Goal: Task Accomplishment & Management: Use online tool/utility

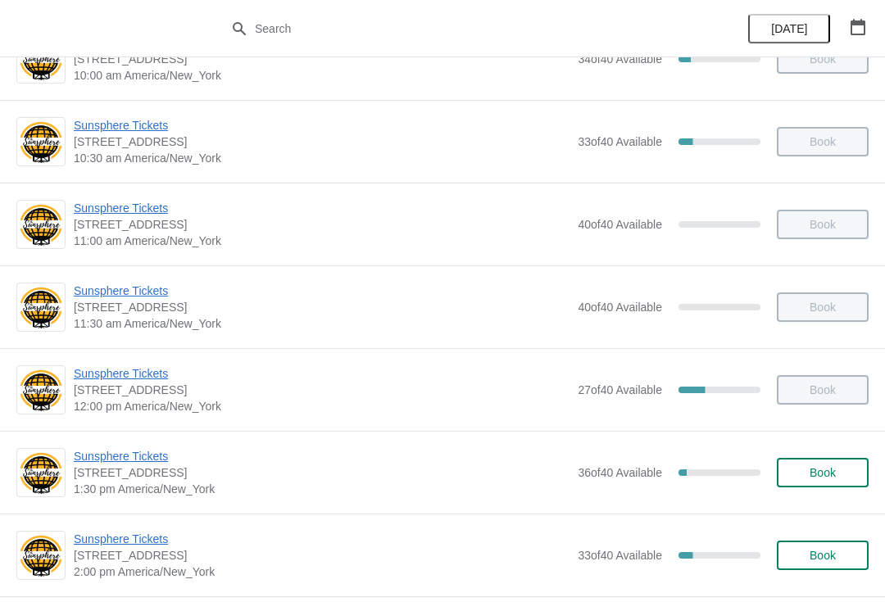
scroll to position [319, 0]
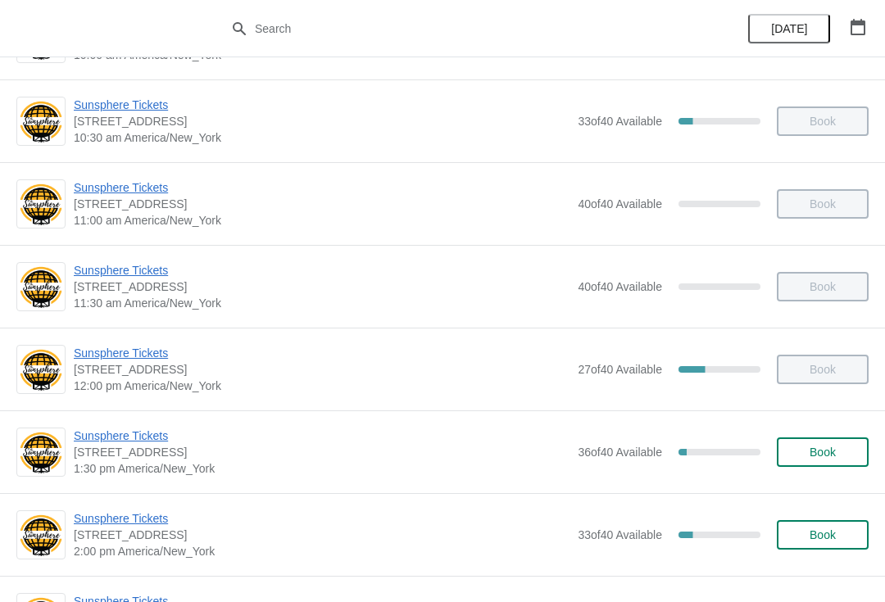
click at [151, 432] on span "Sunsphere Tickets" at bounding box center [322, 436] width 496 height 16
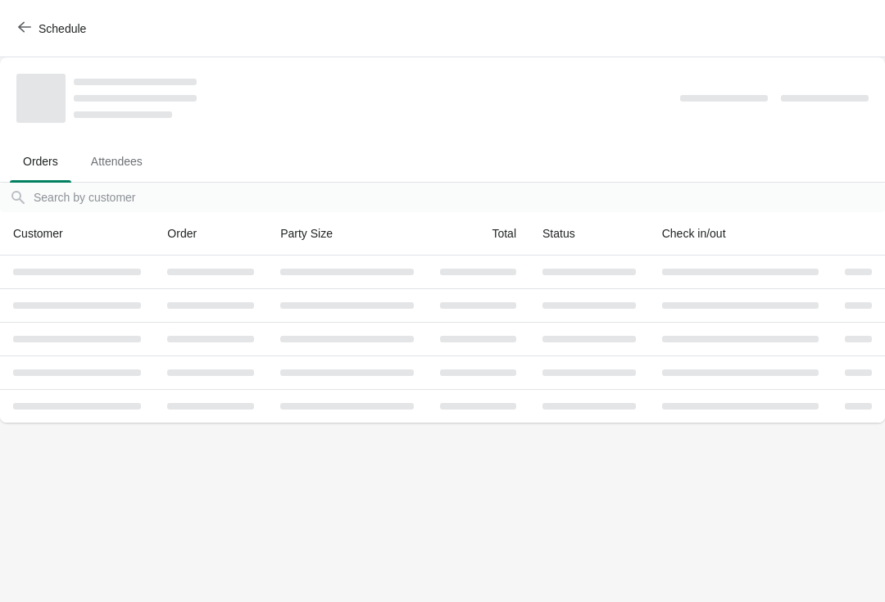
scroll to position [0, 0]
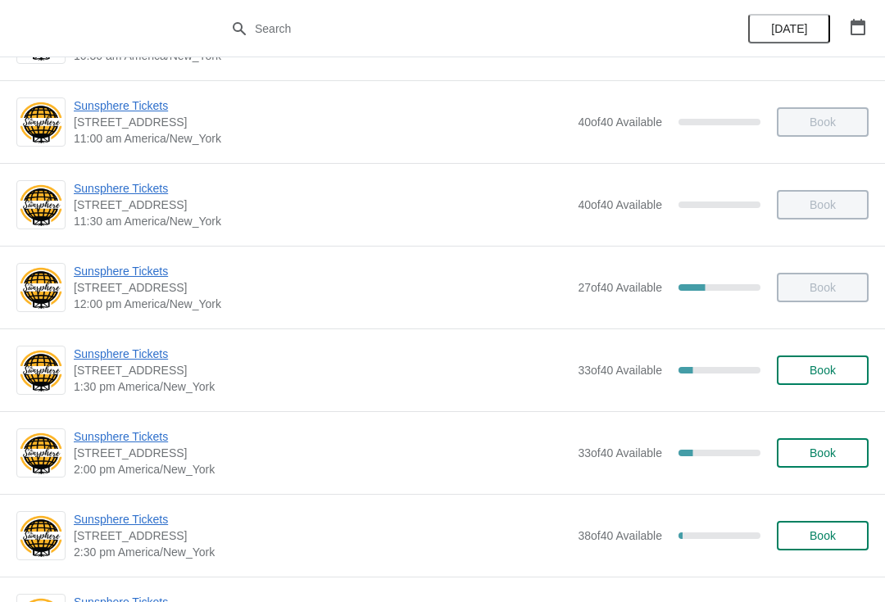
scroll to position [427, 0]
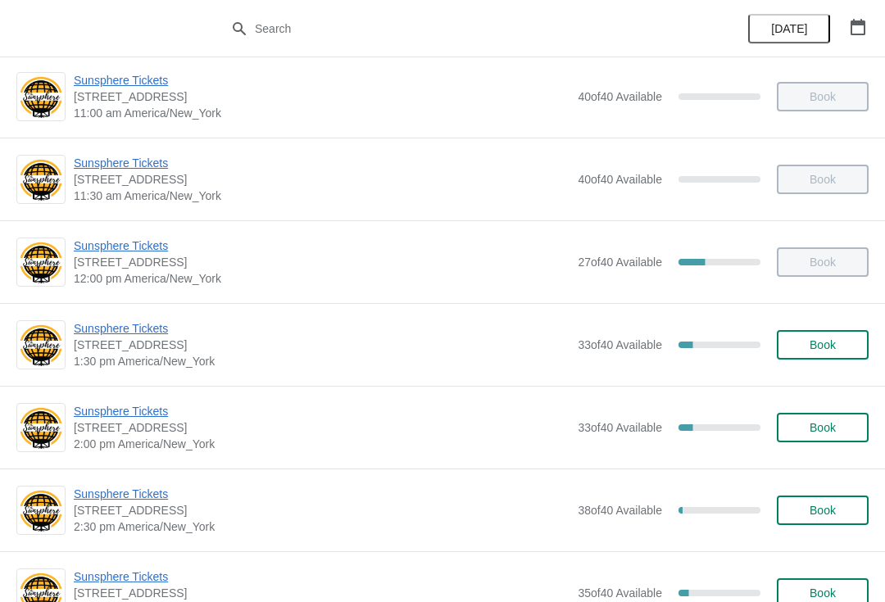
click at [154, 415] on span "Sunsphere Tickets" at bounding box center [322, 411] width 496 height 16
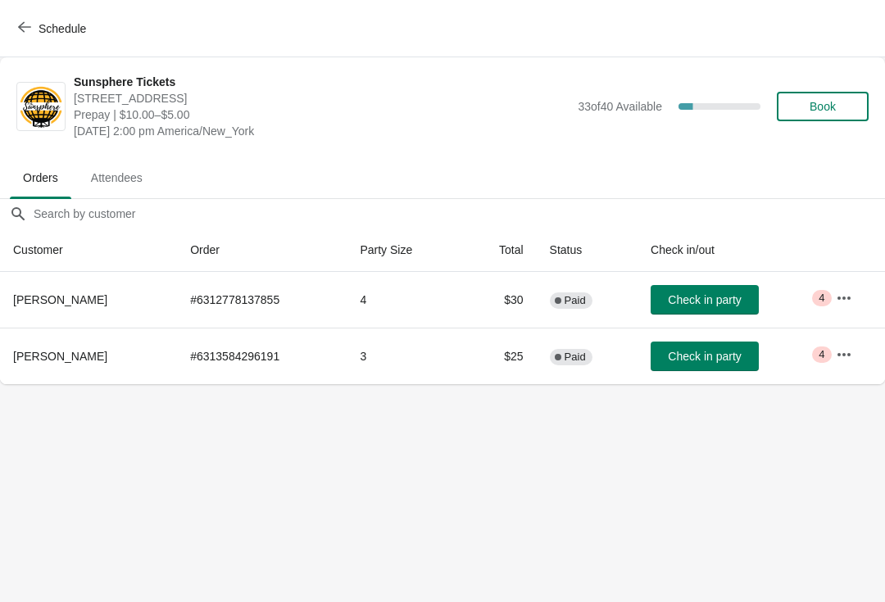
click at [717, 300] on span "Check in party" at bounding box center [704, 299] width 73 height 13
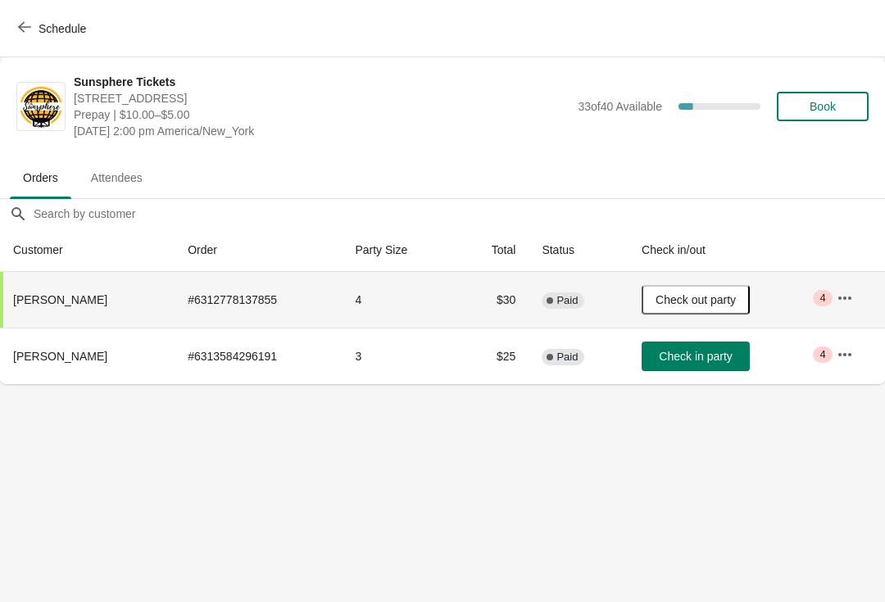
click at [716, 351] on span "Check in party" at bounding box center [695, 356] width 73 height 13
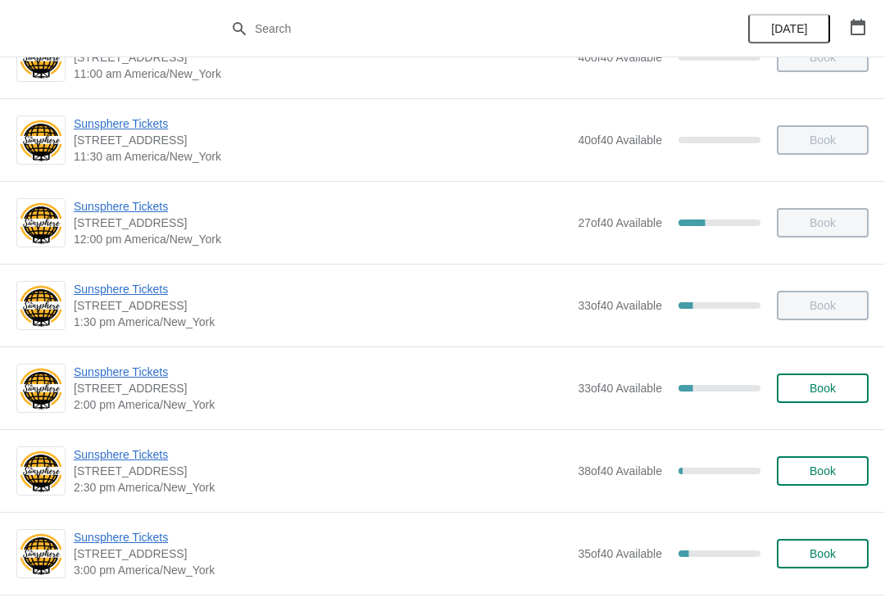
scroll to position [586, 0]
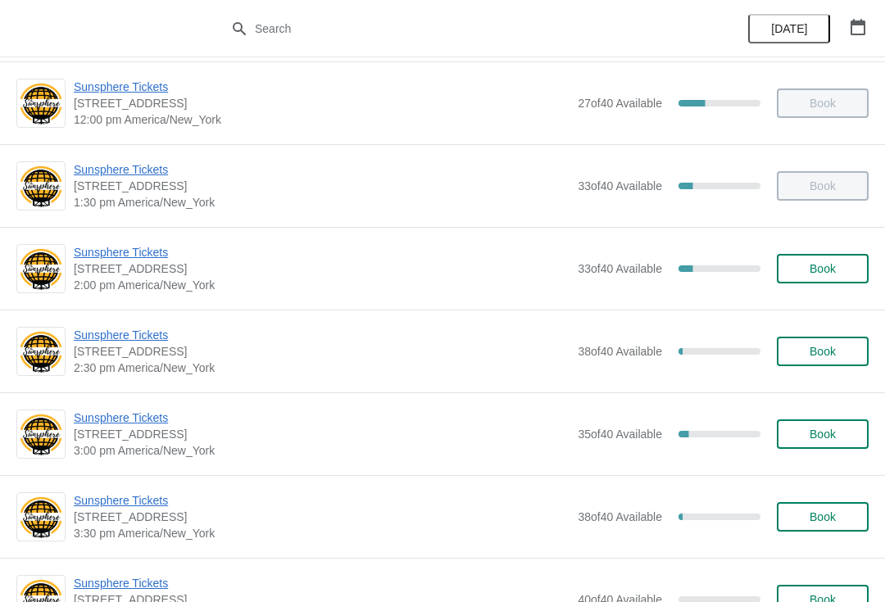
click at [152, 330] on span "Sunsphere Tickets" at bounding box center [322, 335] width 496 height 16
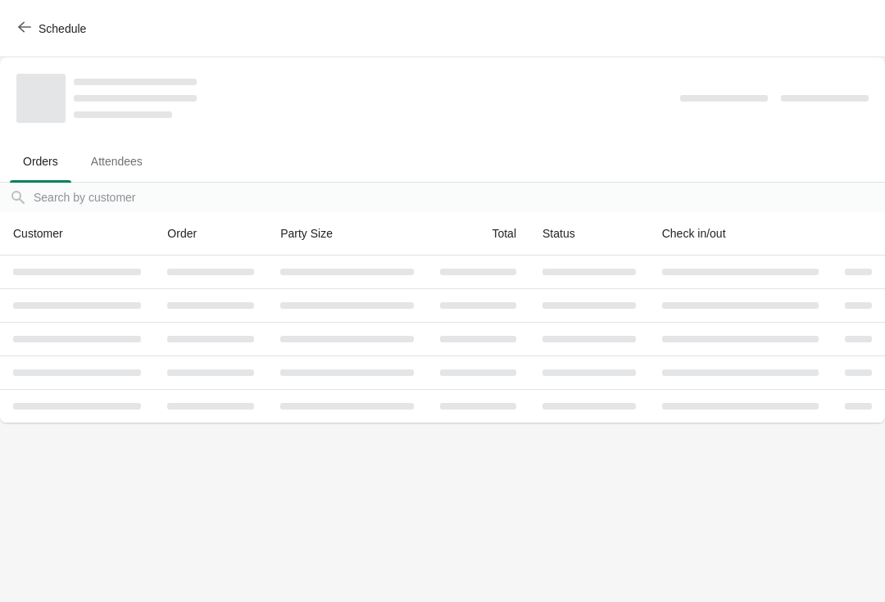
scroll to position [0, 0]
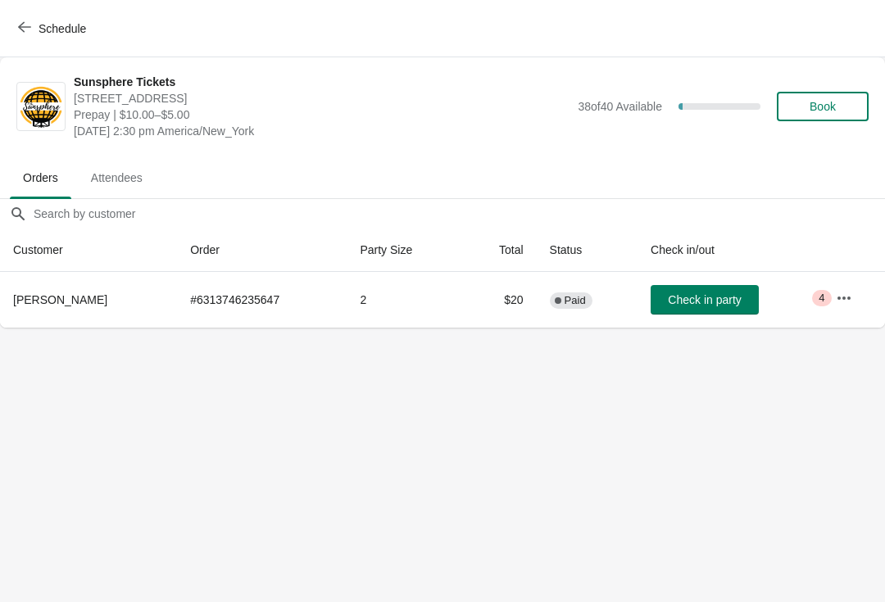
click at [746, 301] on button "Check in party" at bounding box center [704, 299] width 108 height 29
